Goal: Check status: Check status

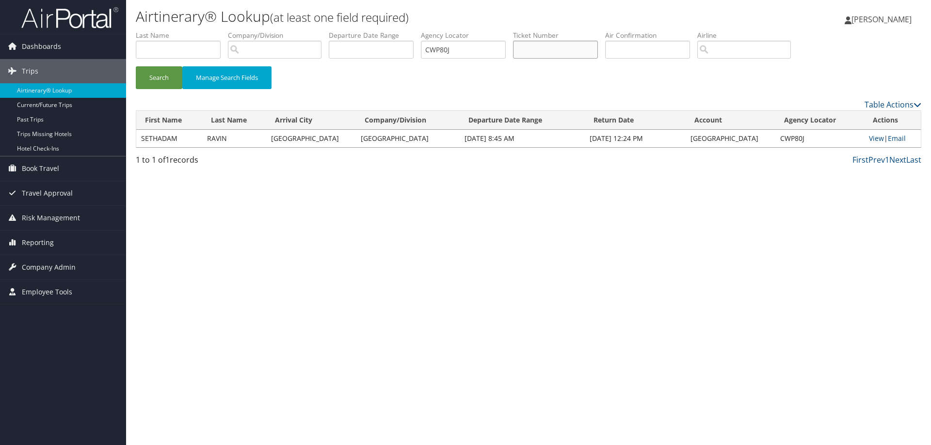
click at [535, 49] on input "text" at bounding box center [555, 50] width 85 height 18
paste input "0018999919046S"
type input "0018999919046S"
drag, startPoint x: 474, startPoint y: 54, endPoint x: 374, endPoint y: 55, distance: 100.3
click at [374, 31] on ul "First Name Last Name Departure City Arrival City Company/Division Airport/City …" at bounding box center [528, 31] width 785 height 0
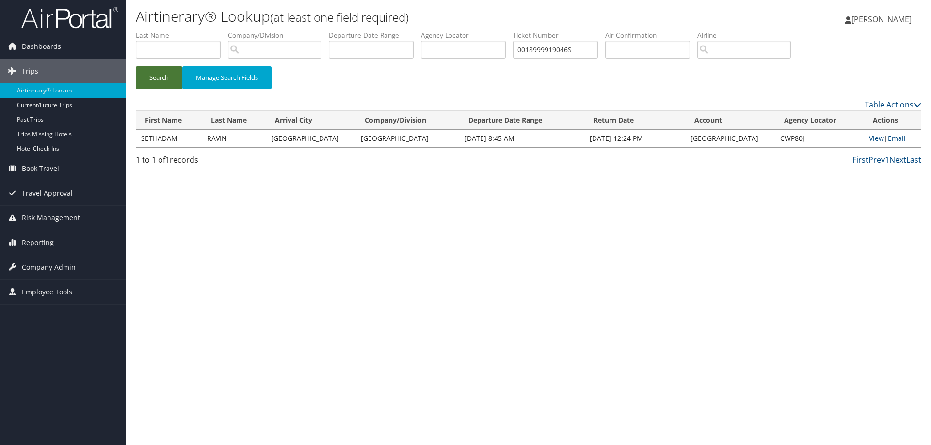
click at [148, 86] on button "Search" at bounding box center [159, 77] width 47 height 23
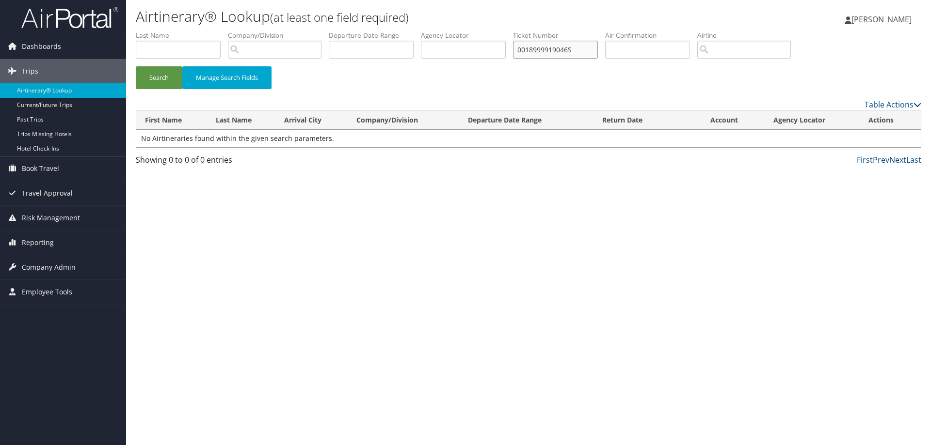
click at [589, 49] on input "0018999919046S" at bounding box center [555, 50] width 85 height 18
click at [168, 83] on button "Search" at bounding box center [159, 77] width 47 height 23
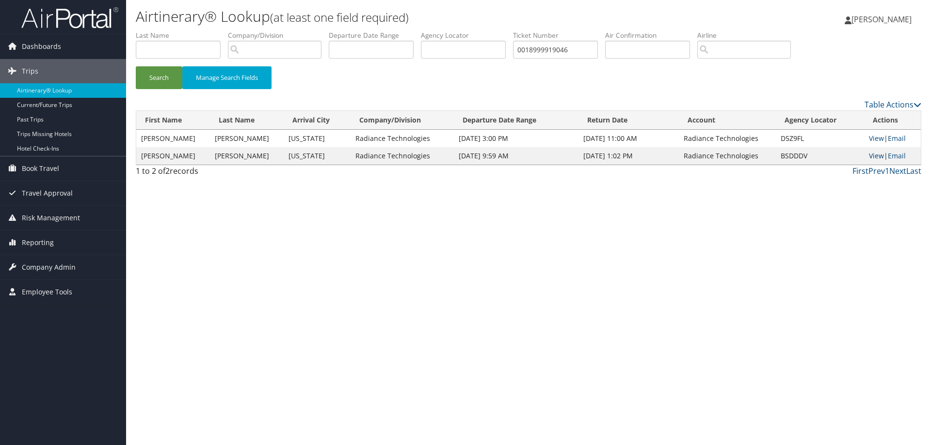
click at [877, 157] on link "View" at bounding box center [876, 155] width 15 height 9
drag, startPoint x: 576, startPoint y: 50, endPoint x: 400, endPoint y: 55, distance: 176.0
click at [400, 31] on ul "First Name Last Name Departure City Arrival City Company/Division Airport/City …" at bounding box center [528, 31] width 785 height 0
paste input "7308620883"
click at [166, 80] on button "Search" at bounding box center [159, 77] width 47 height 23
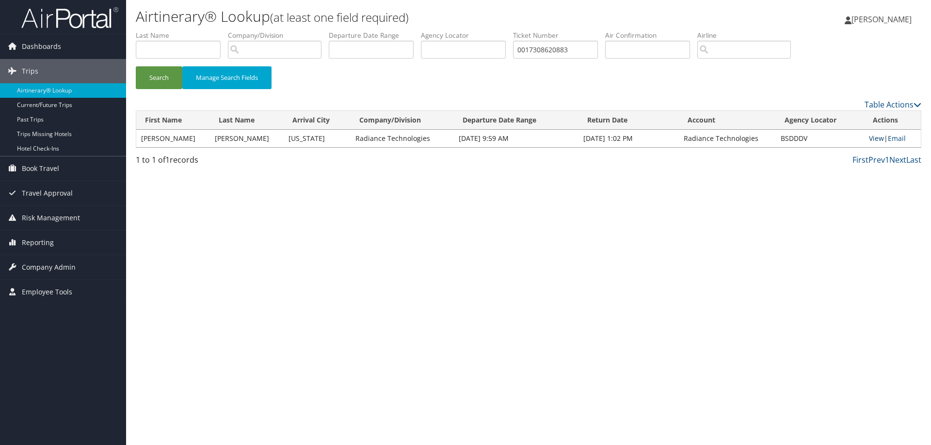
click at [878, 138] on link "View" at bounding box center [876, 138] width 15 height 9
drag, startPoint x: 516, startPoint y: 55, endPoint x: 380, endPoint y: 61, distance: 136.8
click at [380, 31] on ul "First Name Last Name Departure City Arrival City Company/Division Airport/City …" at bounding box center [528, 31] width 785 height 0
paste input "10478852"
type input "0017310478852"
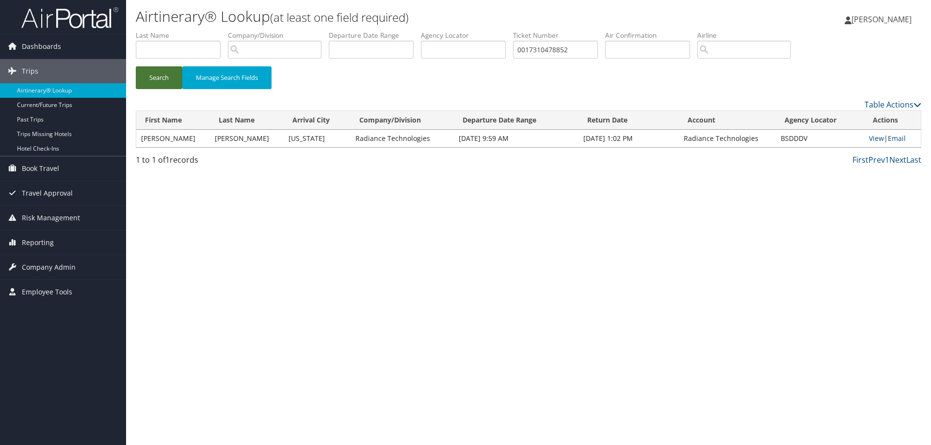
click at [153, 79] on button "Search" at bounding box center [159, 77] width 47 height 23
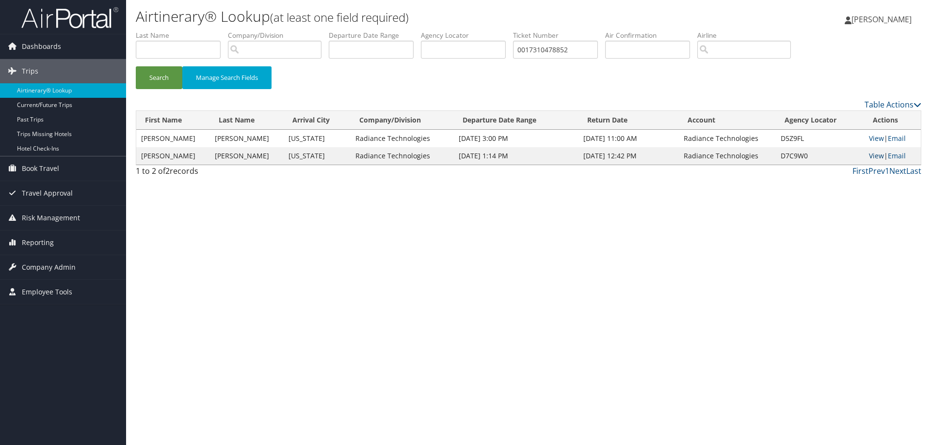
click at [880, 157] on link "View" at bounding box center [876, 155] width 15 height 9
click at [876, 142] on link "View" at bounding box center [876, 138] width 15 height 9
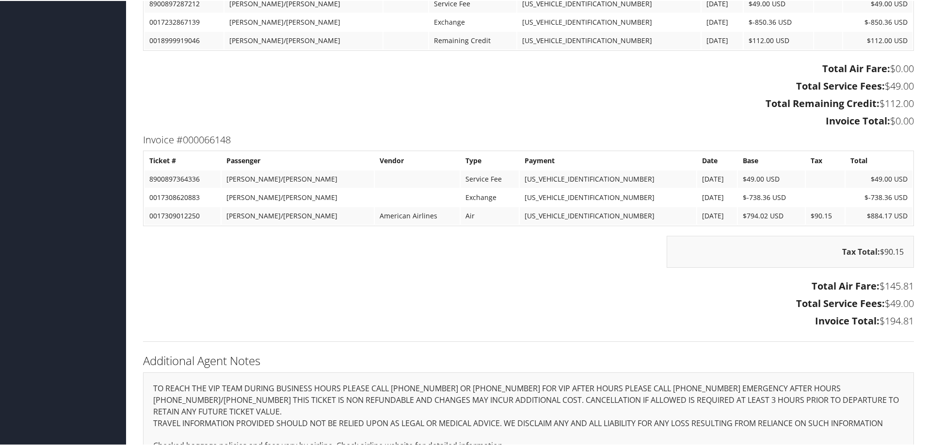
scroll to position [1066, 0]
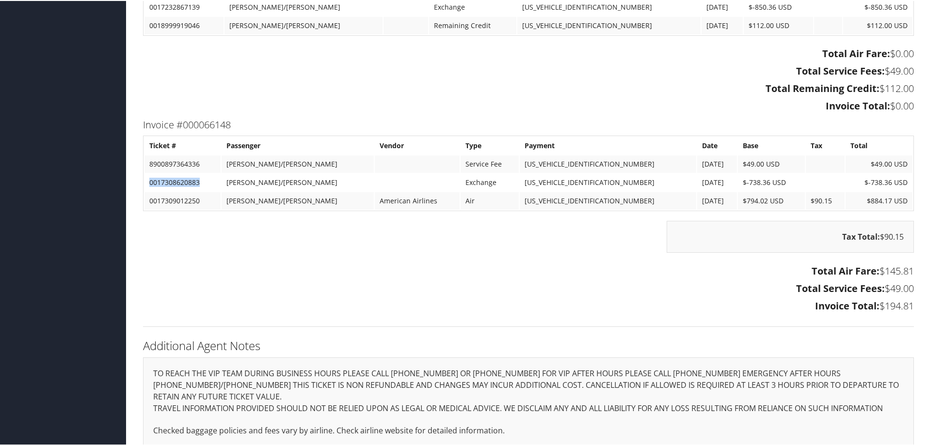
drag, startPoint x: 205, startPoint y: 184, endPoint x: 144, endPoint y: 181, distance: 61.2
click at [144, 181] on table "Ticket # Passenger Vendor Type Payment Date Base Tax Total 8900897364336 [PERSO…" at bounding box center [528, 173] width 771 height 76
copy td "0017308620883"
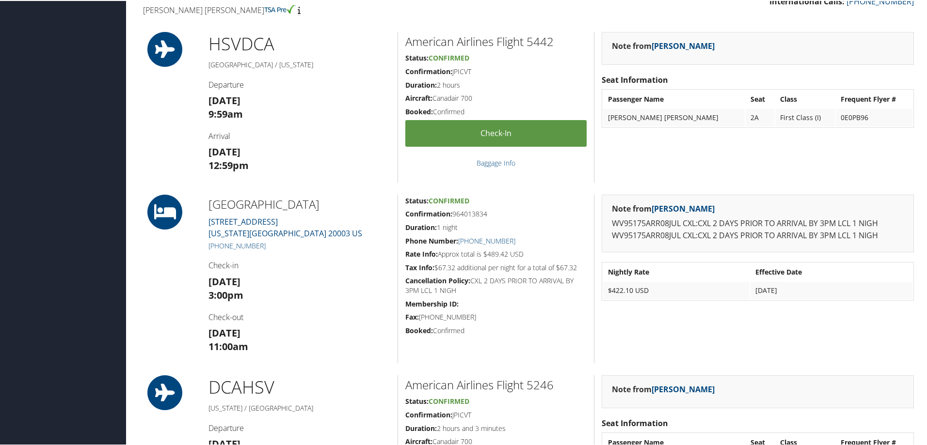
scroll to position [264, 0]
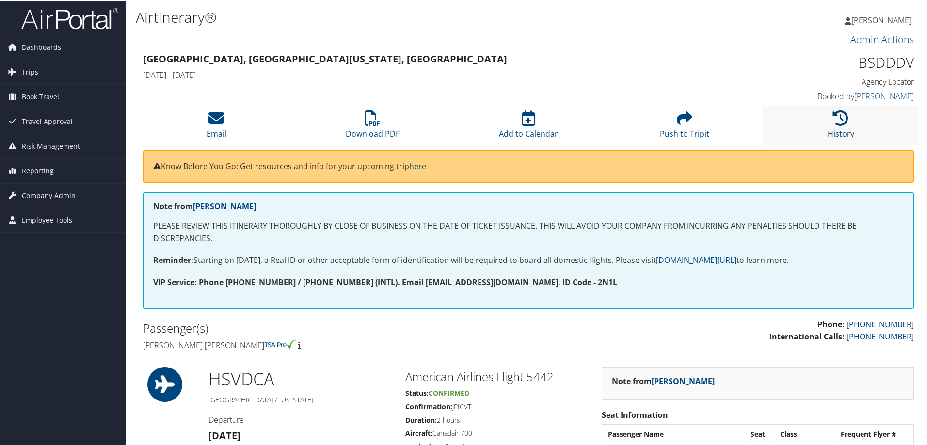
click at [835, 118] on icon at bounding box center [841, 118] width 16 height 16
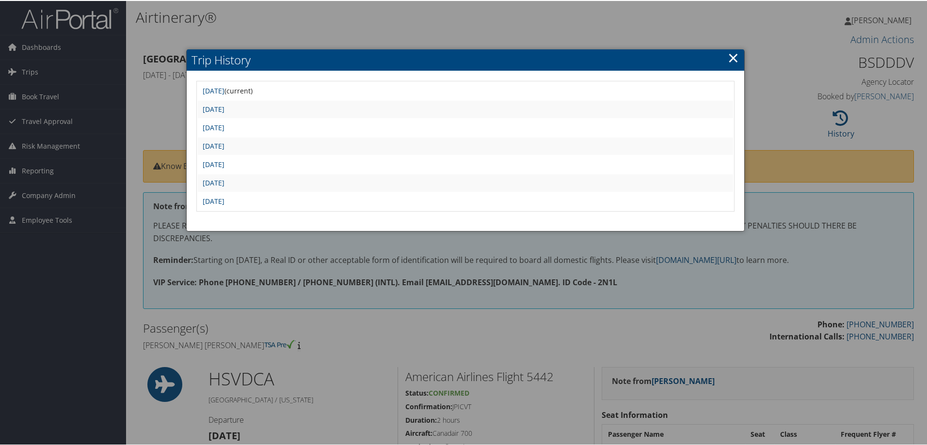
drag, startPoint x: 245, startPoint y: 190, endPoint x: 244, endPoint y: 194, distance: 4.9
click at [245, 190] on td "Mon Mar 24 15:29:10 MDT 2025" at bounding box center [465, 182] width 535 height 17
click at [224, 199] on link "[DATE]" at bounding box center [214, 200] width 22 height 9
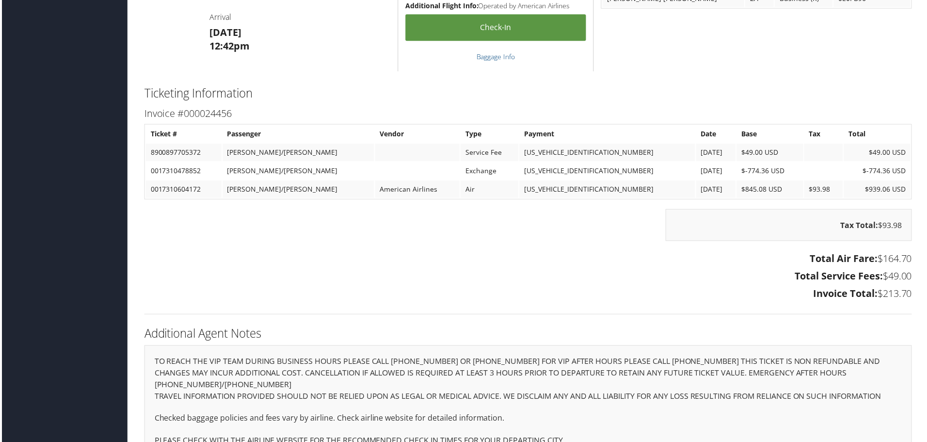
scroll to position [789, 0]
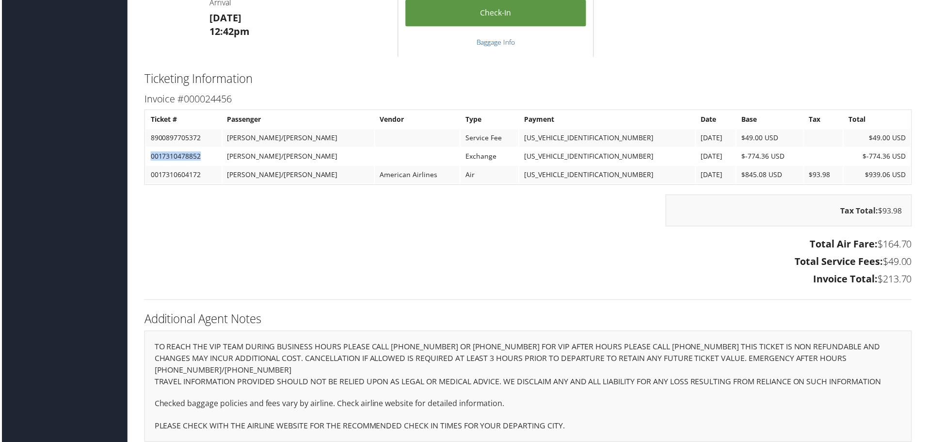
drag, startPoint x: 201, startPoint y: 156, endPoint x: 149, endPoint y: 162, distance: 51.8
click at [149, 162] on td "0017310478852" at bounding box center [182, 156] width 76 height 17
copy td "0017310478852"
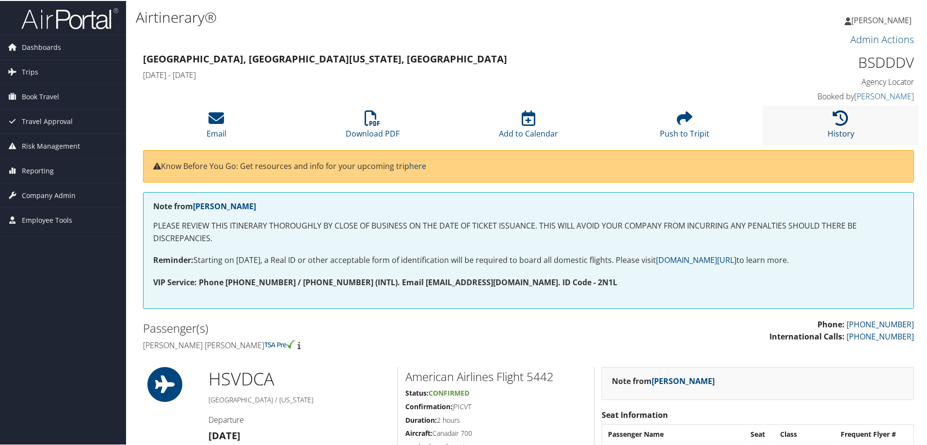
click at [841, 116] on icon at bounding box center [841, 118] width 16 height 16
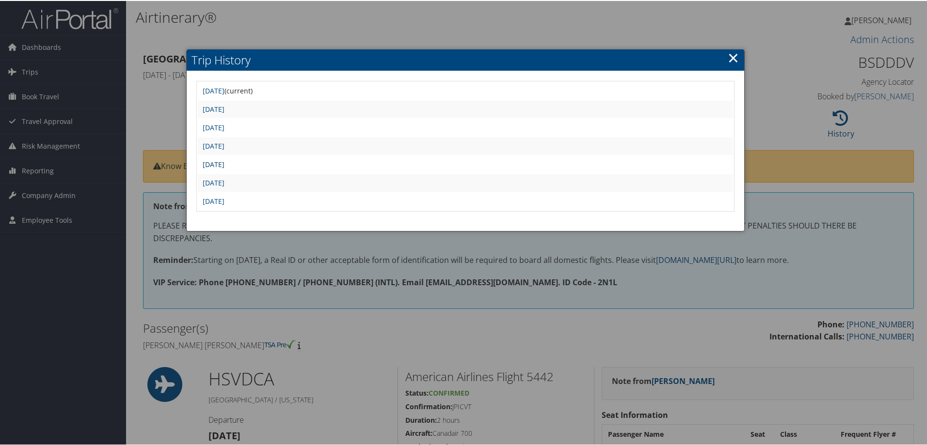
click at [224, 165] on link "[DATE]" at bounding box center [214, 163] width 22 height 9
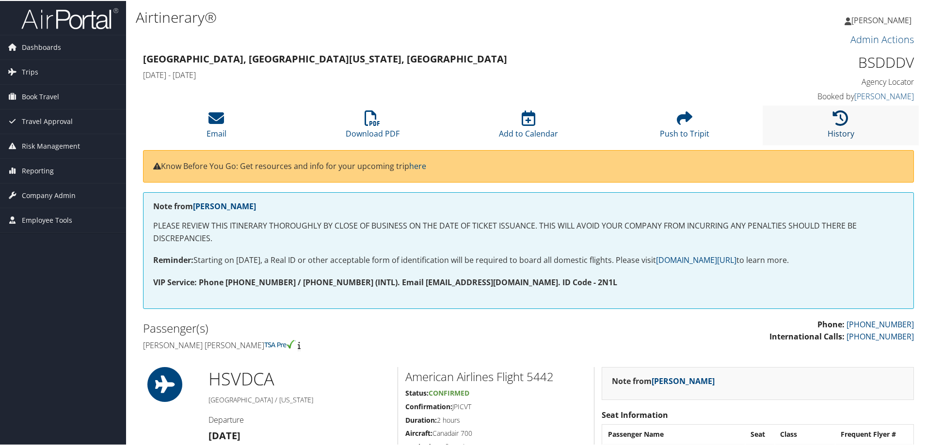
click at [842, 114] on icon at bounding box center [841, 118] width 16 height 16
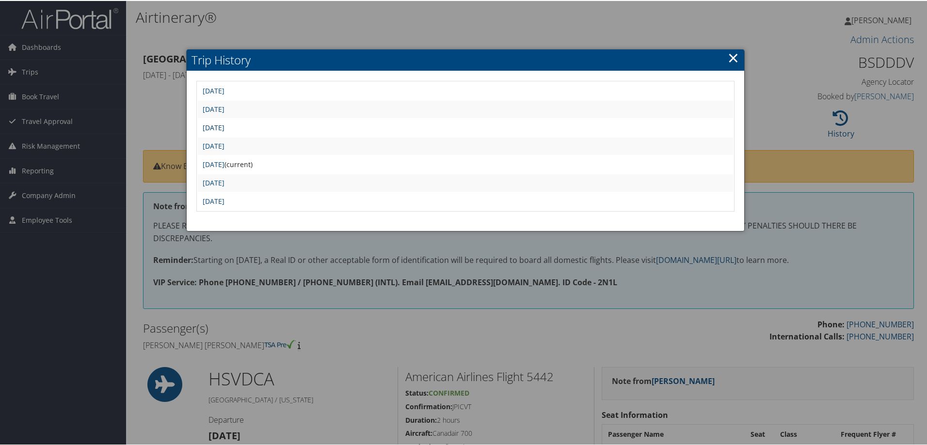
click at [224, 127] on link "Tue Jul 1 15:05:44 MDT 2025" at bounding box center [214, 126] width 22 height 9
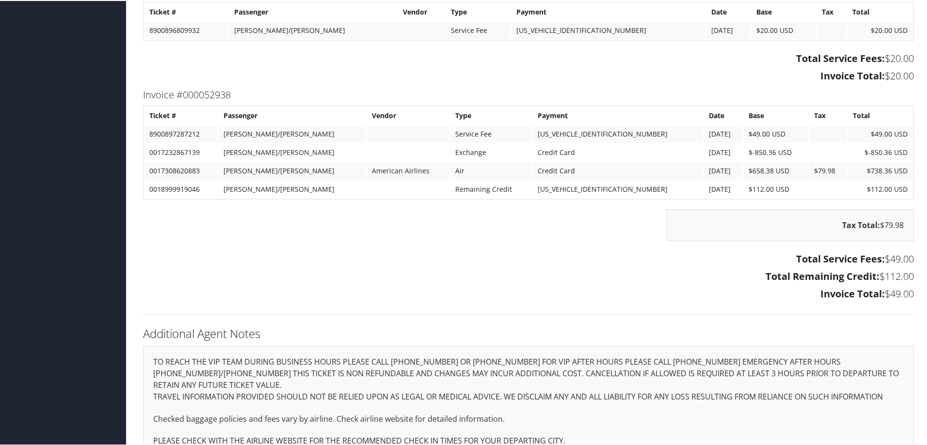
scroll to position [931, 0]
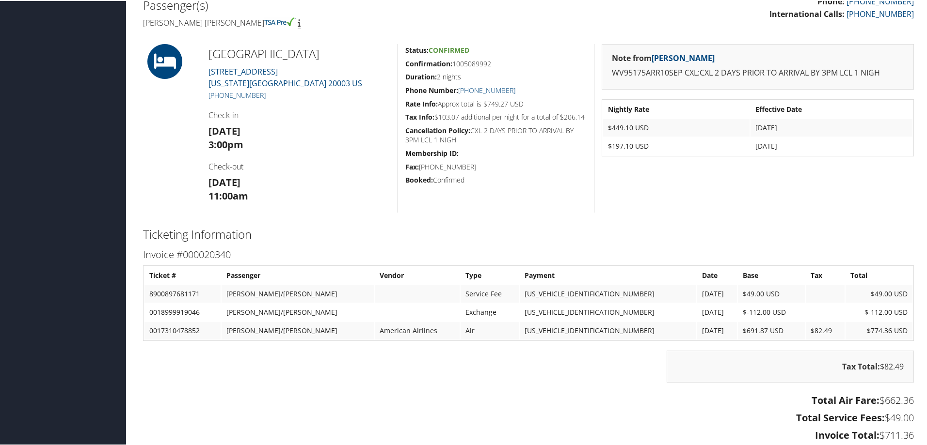
scroll to position [464, 0]
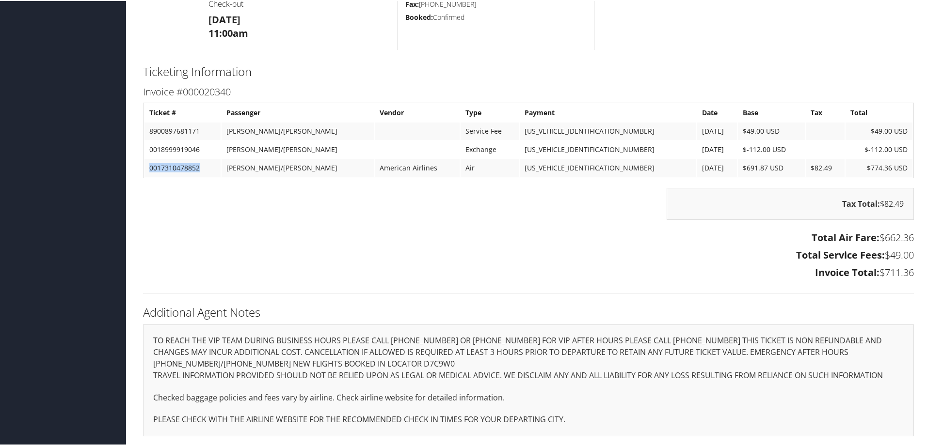
drag, startPoint x: 215, startPoint y: 165, endPoint x: 147, endPoint y: 169, distance: 68.0
click at [147, 169] on td "0017310478852" at bounding box center [182, 167] width 76 height 17
copy td "0017310478852"
